Goal: Task Accomplishment & Management: Manage account settings

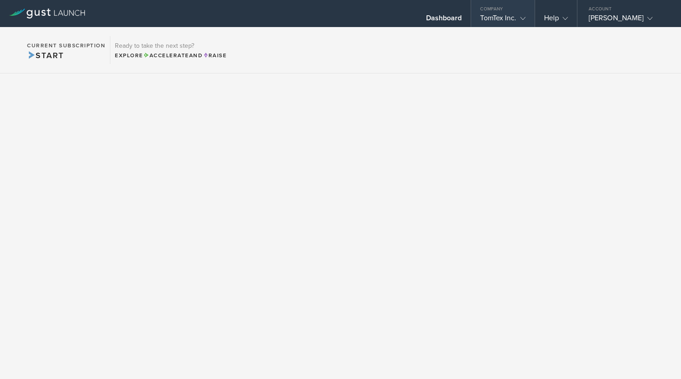
click at [518, 17] on gust-icon at bounding box center [521, 18] width 9 height 9
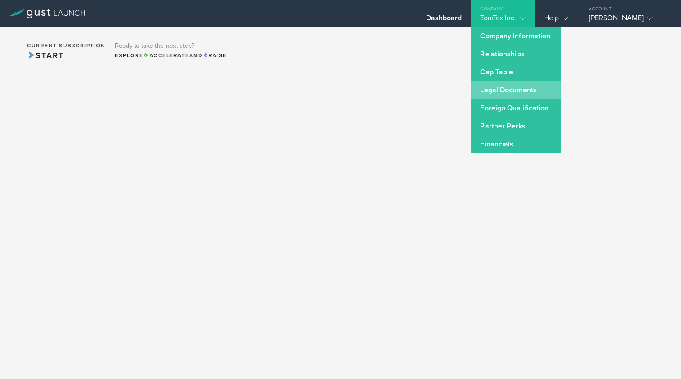
click at [500, 90] on link "Legal Documents" at bounding box center [516, 90] width 90 height 18
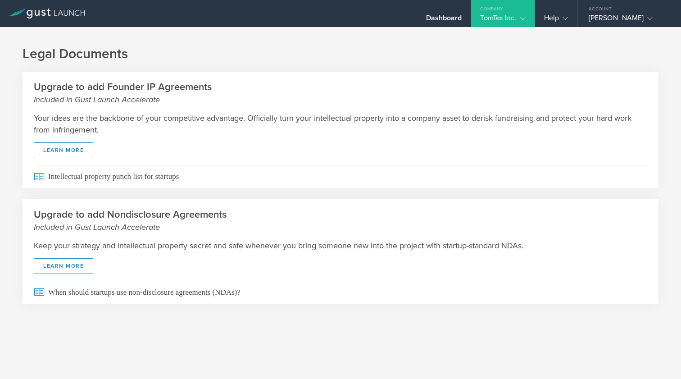
click at [518, 17] on gust-icon at bounding box center [521, 18] width 9 height 9
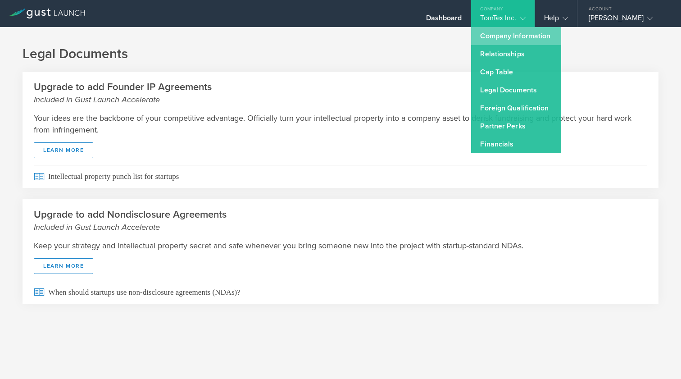
click at [514, 35] on link "Company Information" at bounding box center [516, 36] width 90 height 18
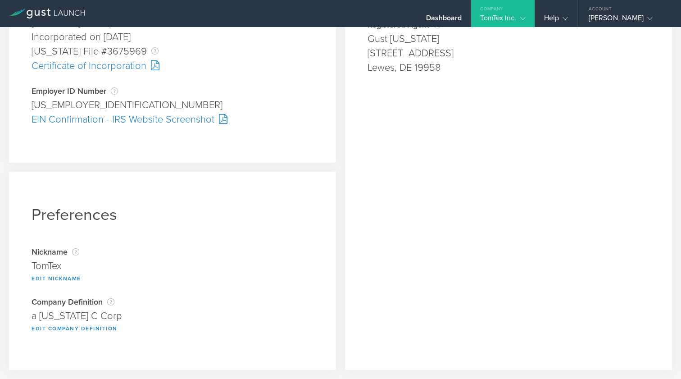
scroll to position [263, 0]
click at [508, 17] on div "TomTex Inc." at bounding box center [502, 21] width 45 height 14
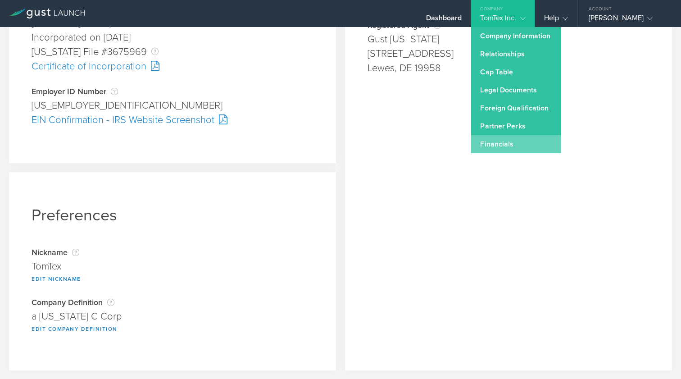
click at [490, 145] on link "Financials" at bounding box center [516, 144] width 90 height 18
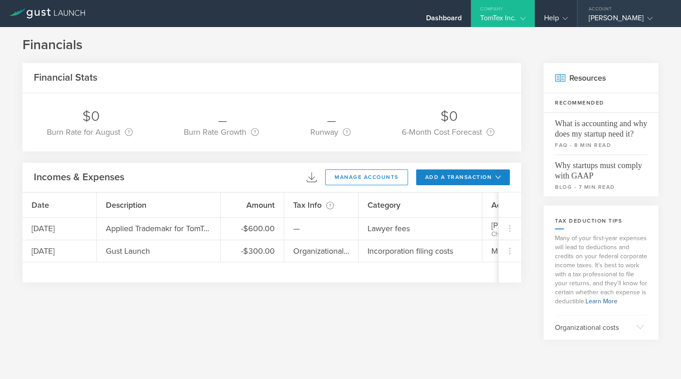
click at [648, 19] on polyline at bounding box center [650, 18] width 5 height 3
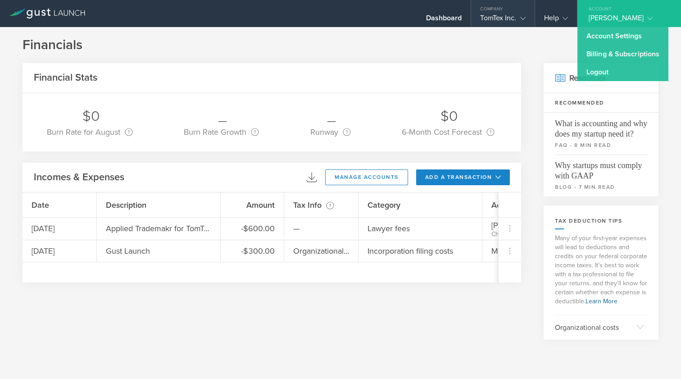
click at [514, 12] on div "Company" at bounding box center [502, 7] width 63 height 14
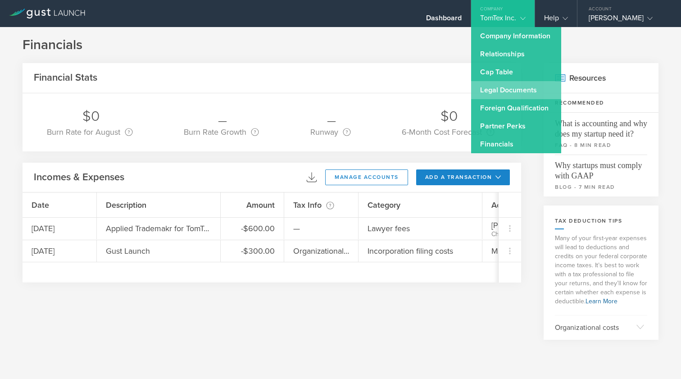
click at [501, 88] on link "Legal Documents" at bounding box center [516, 90] width 90 height 18
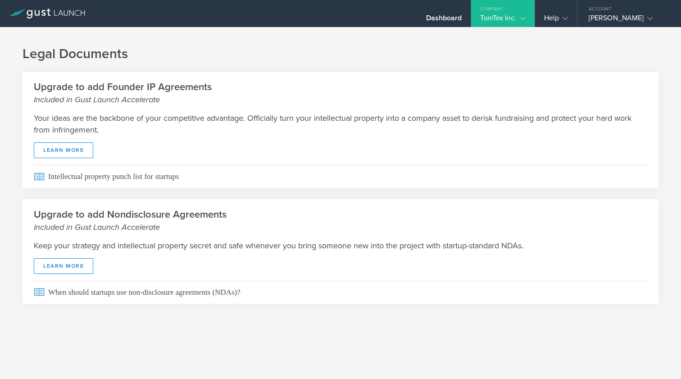
click at [525, 8] on div "Company" at bounding box center [502, 7] width 63 height 14
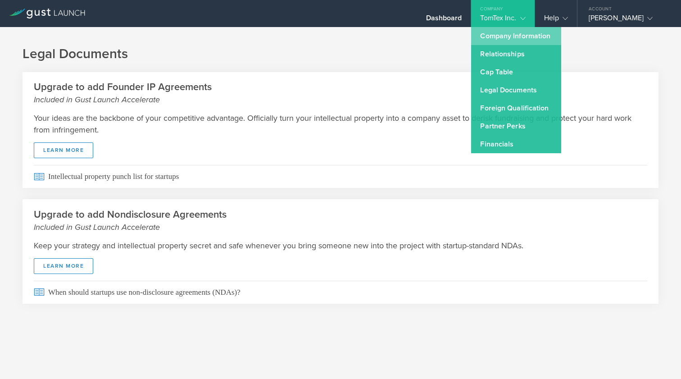
click at [513, 34] on link "Company Information" at bounding box center [516, 36] width 90 height 18
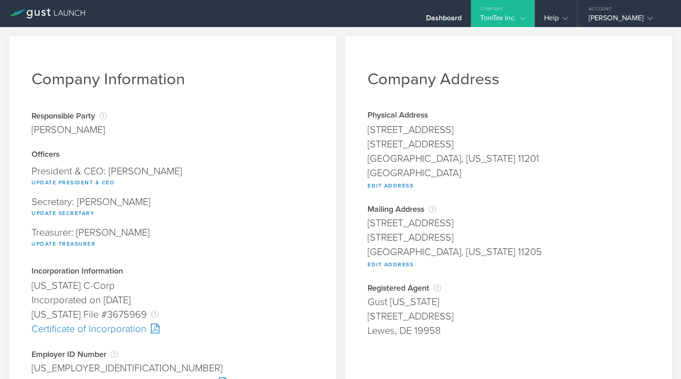
click at [516, 19] on div "TomTex Inc." at bounding box center [502, 21] width 45 height 14
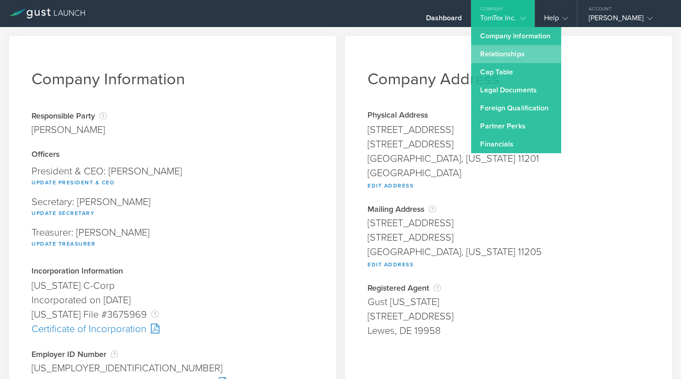
click at [500, 57] on link "Relationships" at bounding box center [516, 54] width 90 height 18
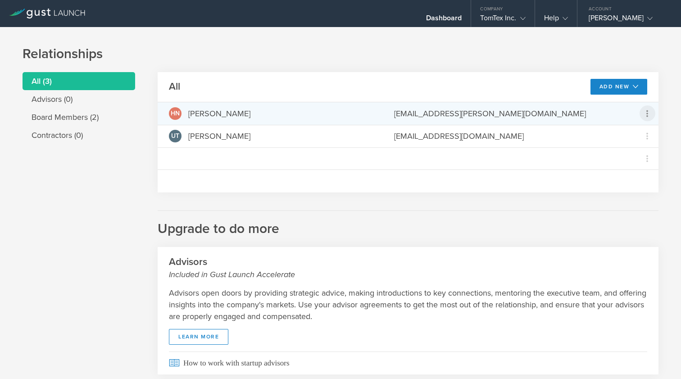
click at [649, 115] on icon at bounding box center [647, 113] width 11 height 11
click at [648, 114] on md-backdrop at bounding box center [340, 189] width 681 height 379
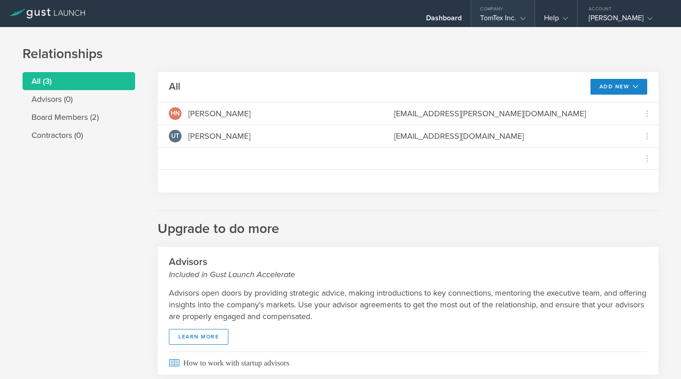
click at [493, 21] on div "TomTex Inc." at bounding box center [502, 21] width 45 height 14
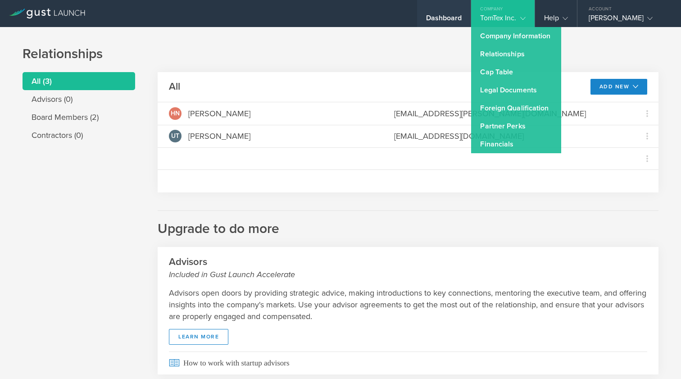
click at [448, 14] on div "Dashboard" at bounding box center [444, 21] width 36 height 14
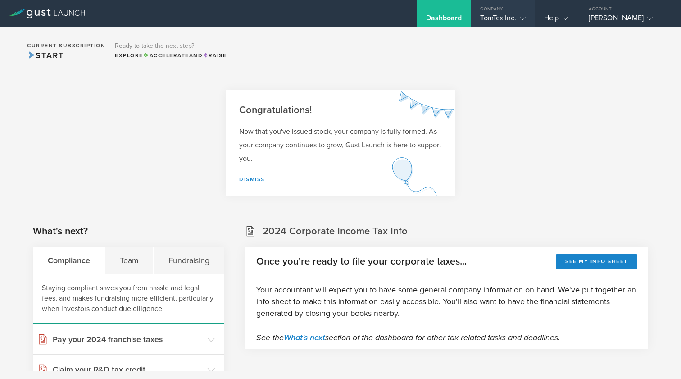
click at [517, 19] on gust-icon at bounding box center [521, 18] width 9 height 9
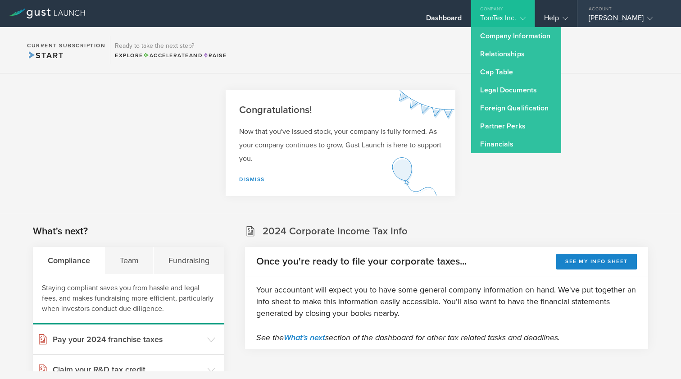
click at [618, 17] on div "[PERSON_NAME]" at bounding box center [627, 21] width 77 height 14
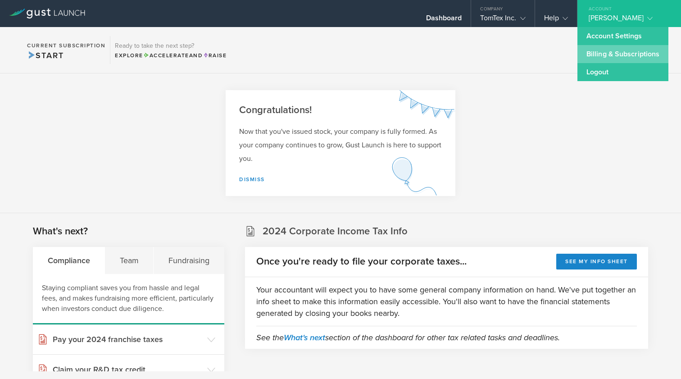
click at [616, 60] on link "Billing & Subscriptions" at bounding box center [623, 54] width 91 height 18
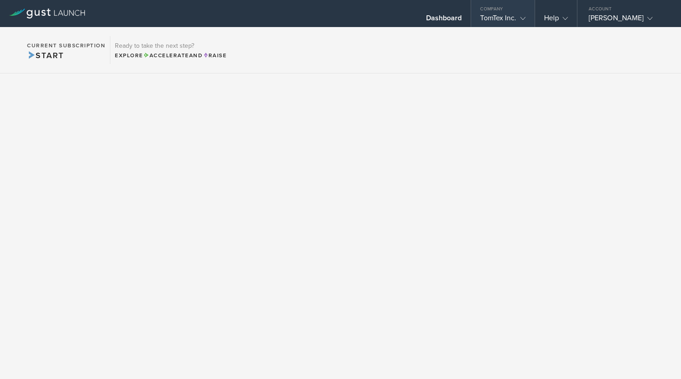
click at [496, 24] on div "TomTex Inc." at bounding box center [502, 21] width 45 height 14
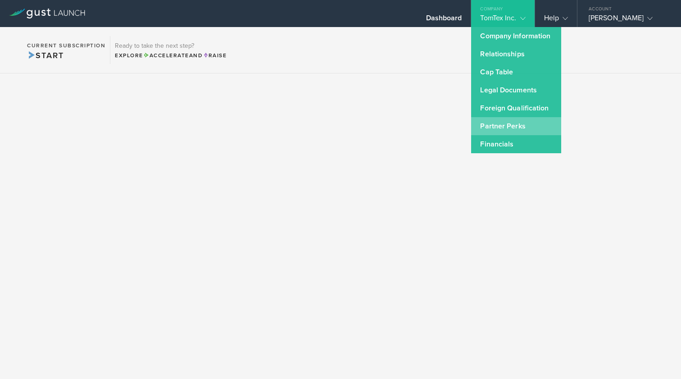
click at [490, 129] on link "Partner Perks" at bounding box center [516, 126] width 90 height 18
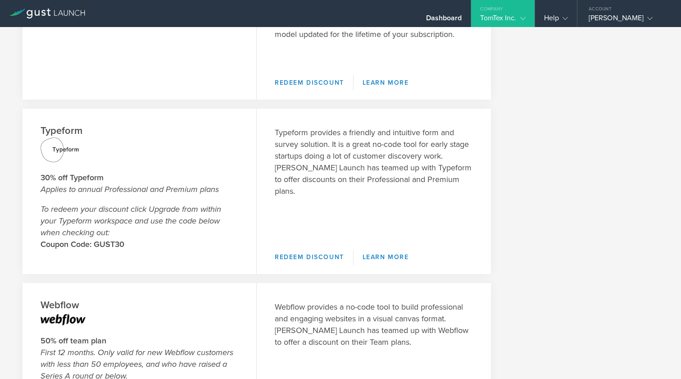
scroll to position [396, 0]
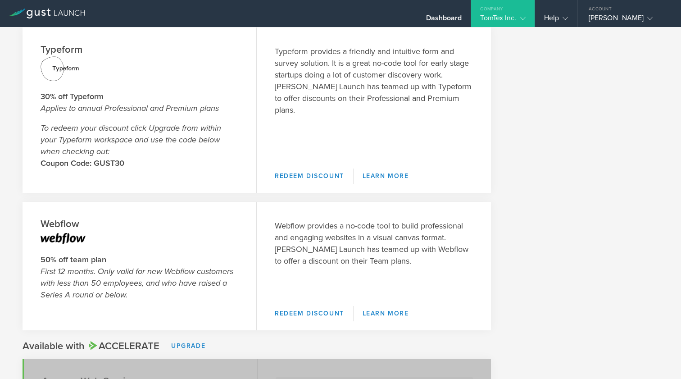
click at [44, 11] on icon at bounding box center [43, 13] width 5 height 6
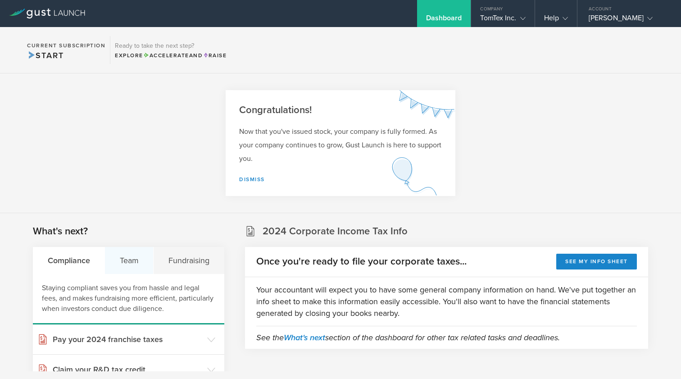
click at [141, 270] on div "Team" at bounding box center [129, 260] width 49 height 27
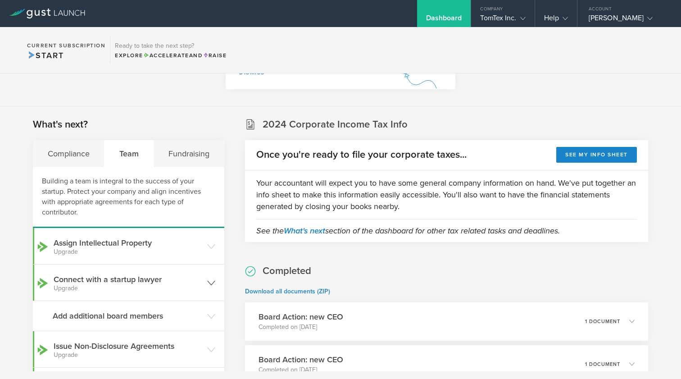
scroll to position [124, 0]
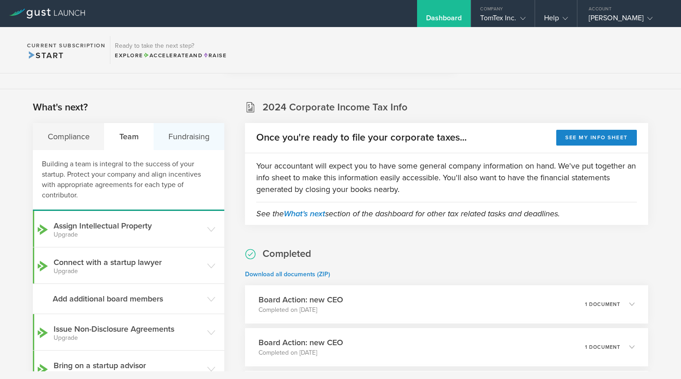
click at [208, 136] on div "Fundraising" at bounding box center [189, 136] width 70 height 27
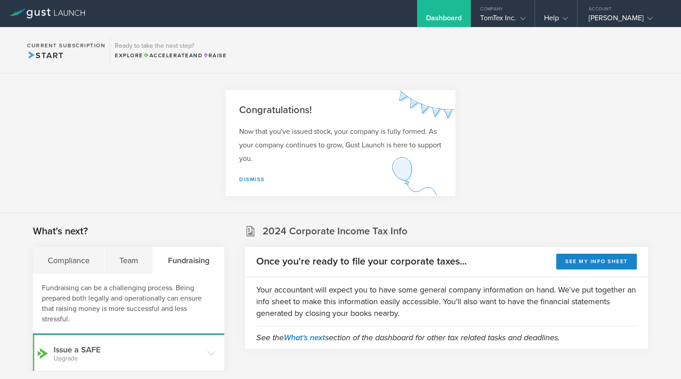
scroll to position [0, 0]
click at [647, 17] on icon at bounding box center [649, 18] width 5 height 5
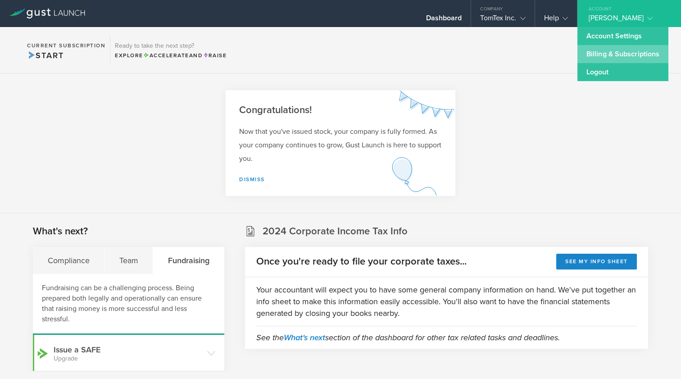
click at [623, 53] on link "Billing & Subscriptions" at bounding box center [623, 54] width 91 height 18
